Goal: Check status: Check status

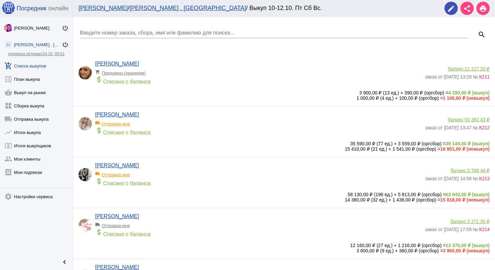
click at [38, 66] on link "add_shopping_cart Список выкупов" at bounding box center [36, 64] width 73 height 13
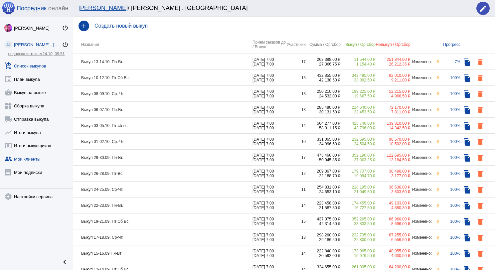
click at [37, 153] on link "group Мои клиенты" at bounding box center [36, 157] width 73 height 13
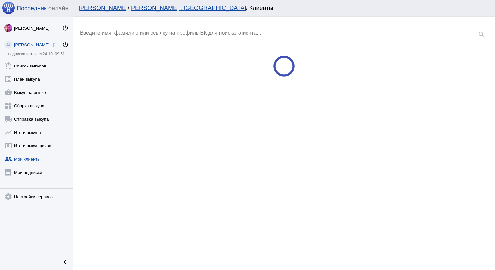
click at [141, 30] on input "Введите имя, фамилию или ссылку на профиль ВК для поиска клиента..." at bounding box center [274, 33] width 389 height 6
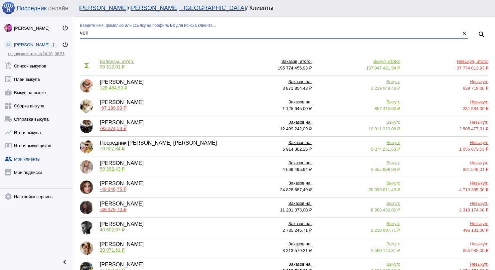
type input "чеп"
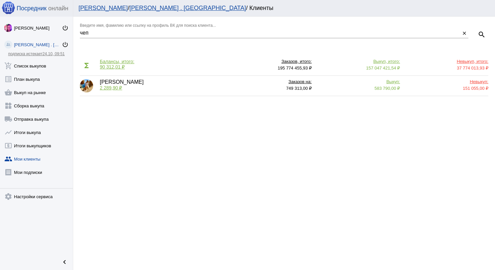
click at [120, 88] on span "2 289,90 ₽" at bounding box center [111, 87] width 22 height 5
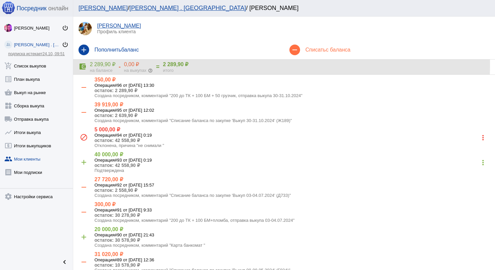
drag, startPoint x: 161, startPoint y: 65, endPoint x: 182, endPoint y: 65, distance: 21.3
click at [182, 65] on div "account_balance_wallet 2 289,90 ₽ на балансе - 0,00 ₽ на выкупах help_outline =…" at bounding box center [284, 67] width 411 height 12
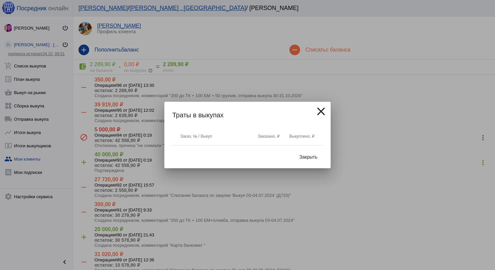
copy div "2 289,90"
click at [311, 157] on span "Закрыть" at bounding box center [309, 156] width 18 height 5
